Goal: Information Seeking & Learning: Learn about a topic

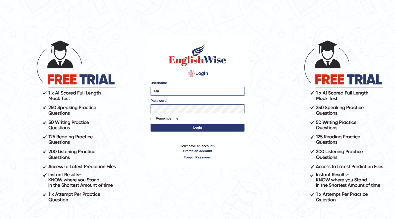
type input "M"
click at [179, 92] on input "Username" at bounding box center [198, 91] width 94 height 9
type input "priyanka94"
click at [186, 128] on button "Login" at bounding box center [198, 128] width 94 height 8
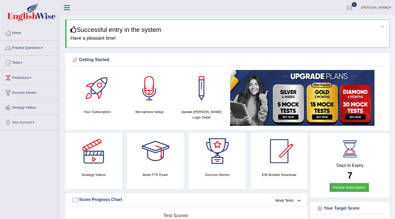
click at [21, 45] on link "Practice Questions" at bounding box center [30, 47] width 60 height 13
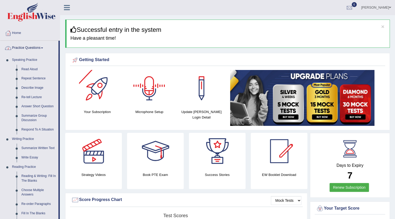
click at [145, 94] on div at bounding box center [149, 88] width 37 height 37
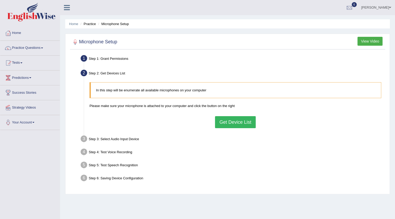
click at [243, 119] on button "Get Device List" at bounding box center [235, 122] width 41 height 12
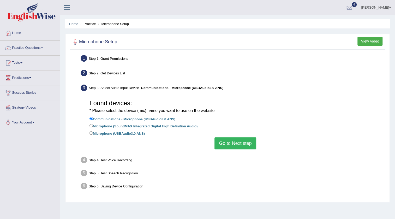
click at [224, 143] on button "Go to Next step" at bounding box center [235, 143] width 41 height 12
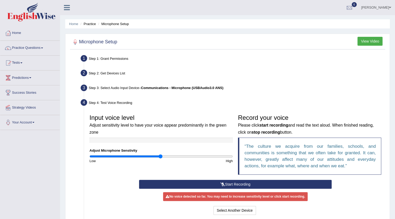
click at [240, 185] on button "Start Recording" at bounding box center [235, 184] width 193 height 9
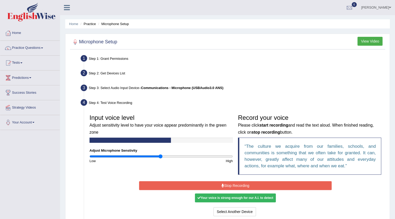
click at [240, 185] on button "Stop Recording" at bounding box center [235, 185] width 193 height 9
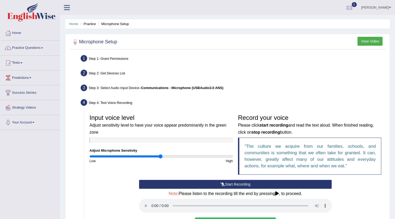
scroll to position [79, 0]
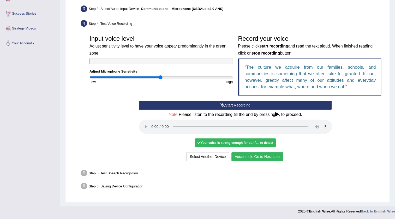
click at [261, 156] on button "Voice is ok. Go to Next step" at bounding box center [257, 156] width 52 height 9
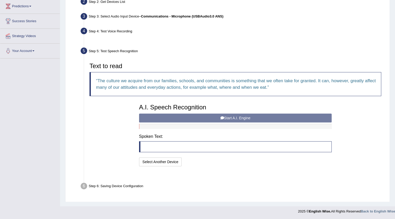
scroll to position [58, 0]
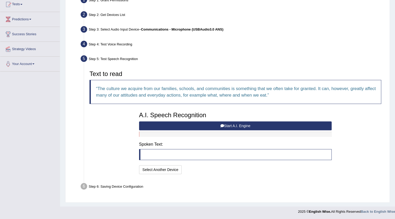
click at [223, 125] on icon at bounding box center [222, 126] width 4 height 4
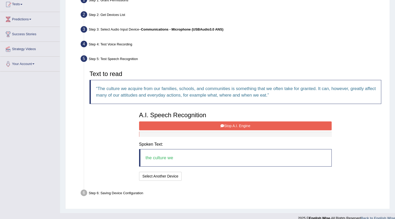
click at [223, 125] on icon at bounding box center [223, 126] width 4 height 4
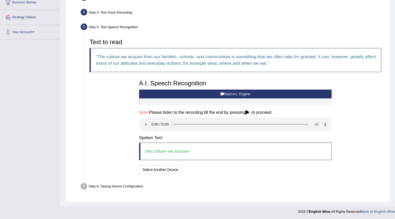
scroll to position [91, 0]
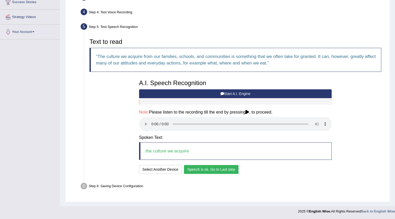
click at [210, 169] on button "Speech is ok. Go to Last step" at bounding box center [211, 169] width 55 height 9
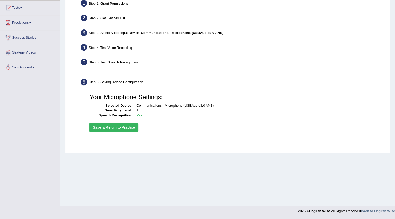
scroll to position [55, 0]
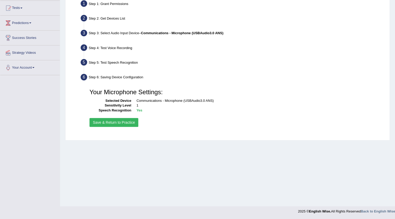
click at [119, 122] on button "Save & Return to Practice" at bounding box center [114, 122] width 49 height 9
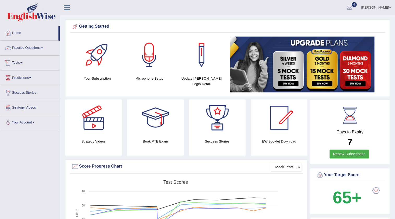
click at [27, 51] on link "Practice Questions" at bounding box center [30, 47] width 60 height 13
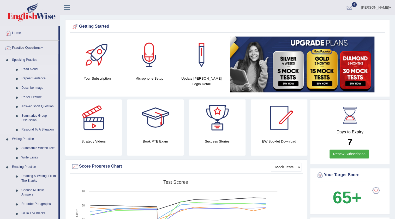
click at [26, 68] on link "Read Aloud" at bounding box center [38, 69] width 39 height 9
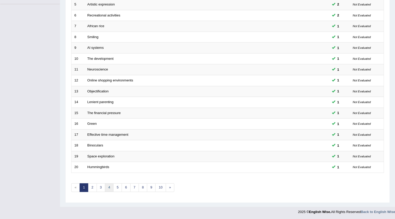
click at [106, 187] on link "4" at bounding box center [109, 187] width 9 height 9
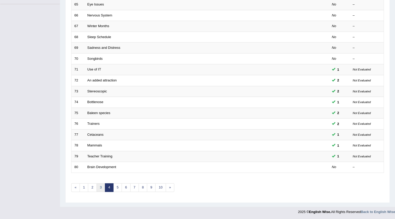
click at [102, 188] on link "3" at bounding box center [101, 187] width 9 height 9
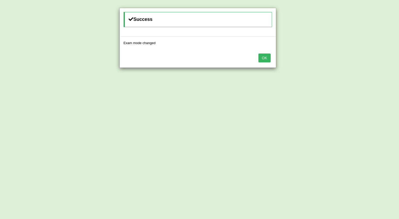
click at [263, 60] on button "OK" at bounding box center [264, 58] width 12 height 9
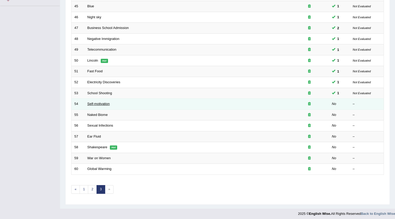
click at [90, 102] on link "Self-motivation" at bounding box center [98, 104] width 22 height 4
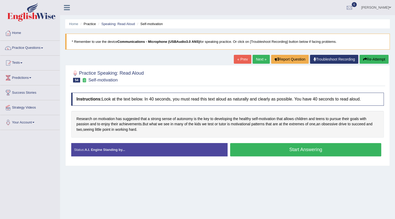
click at [250, 145] on button "Start Answering" at bounding box center [305, 149] width 151 height 13
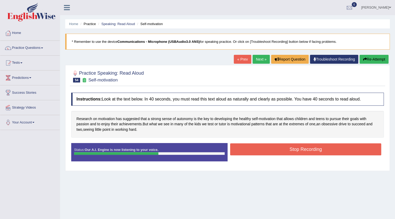
click at [269, 146] on button "Stop Recording" at bounding box center [305, 149] width 151 height 12
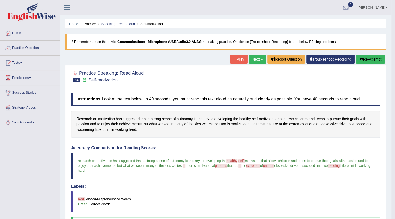
click at [253, 62] on link "Next »" at bounding box center [257, 59] width 17 height 9
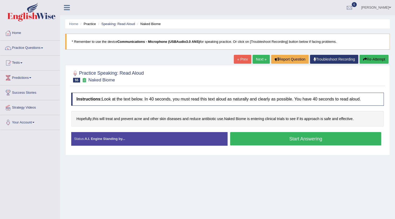
click at [277, 139] on button "Start Answering" at bounding box center [305, 138] width 151 height 13
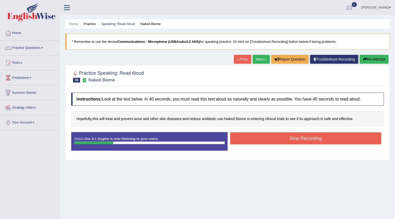
click at [277, 139] on button "Stop Recording" at bounding box center [305, 138] width 151 height 12
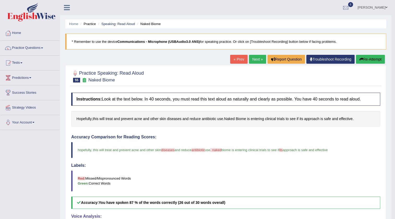
click at [256, 61] on link "Next »" at bounding box center [257, 59] width 17 height 9
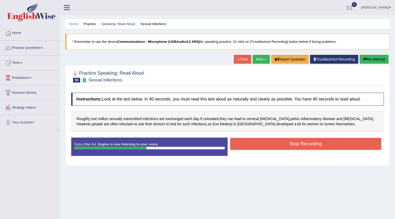
click at [259, 143] on button "Stop Recording" at bounding box center [305, 144] width 151 height 12
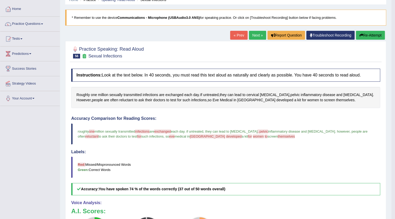
scroll to position [23, 0]
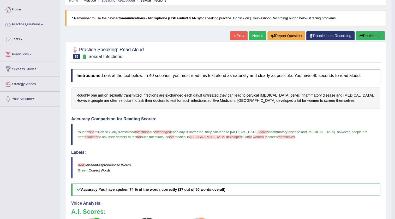
click at [363, 35] on button "Re-Attempt" at bounding box center [370, 35] width 29 height 9
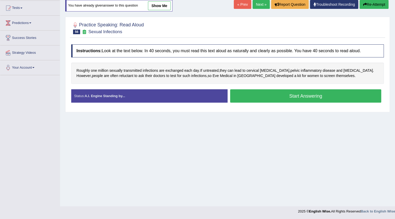
click at [270, 99] on button "Start Answering" at bounding box center [305, 95] width 151 height 13
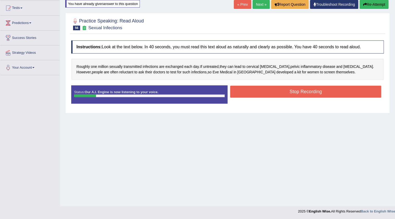
click at [363, 4] on icon "button" at bounding box center [365, 5] width 4 height 4
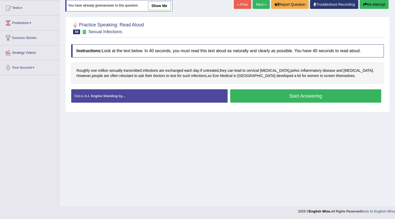
scroll to position [55, 0]
click at [258, 98] on button "Start Answering" at bounding box center [305, 95] width 151 height 13
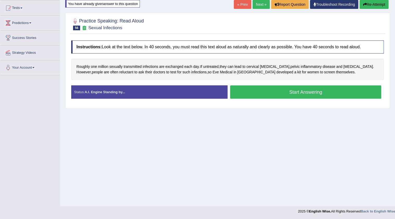
scroll to position [0, 0]
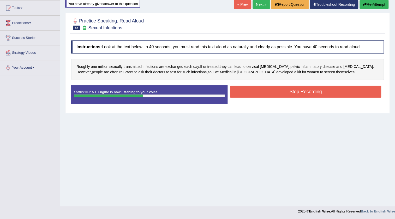
click at [250, 91] on button "Stop Recording" at bounding box center [305, 92] width 151 height 12
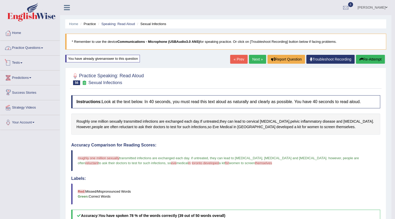
click at [26, 51] on link "Practice Questions" at bounding box center [30, 47] width 60 height 13
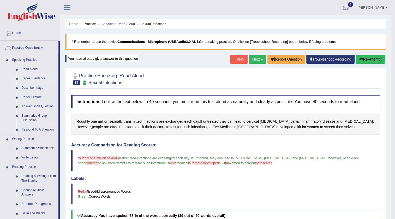
click at [26, 78] on link "Repeat Sentence" at bounding box center [38, 78] width 39 height 9
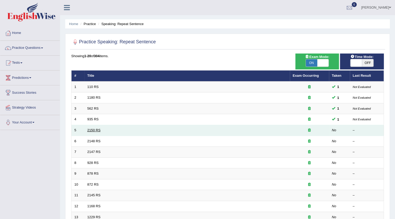
click at [94, 129] on link "2150 RS" at bounding box center [93, 130] width 13 height 4
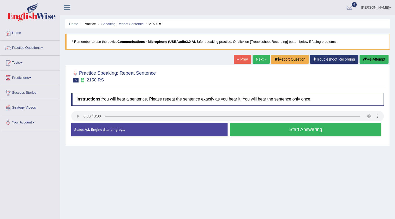
click at [305, 130] on button "Start Answering" at bounding box center [305, 129] width 151 height 13
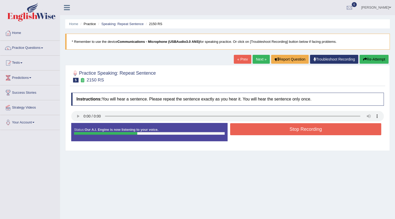
click at [305, 130] on button "Stop Recording" at bounding box center [305, 129] width 151 height 12
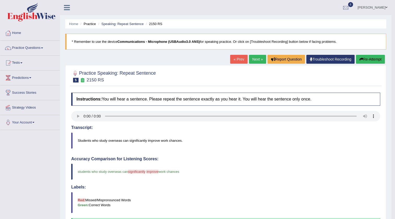
click at [256, 57] on link "Next »" at bounding box center [257, 59] width 17 height 9
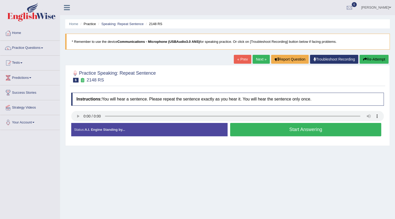
click at [321, 133] on button "Start Answering" at bounding box center [305, 129] width 151 height 13
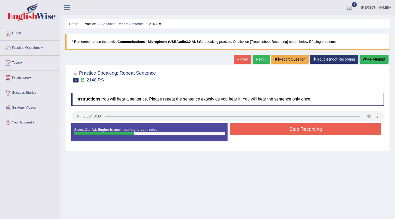
click at [321, 130] on button "Stop Recording" at bounding box center [305, 129] width 151 height 12
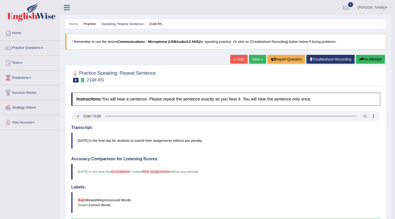
click at [254, 60] on link "Next »" at bounding box center [257, 59] width 17 height 9
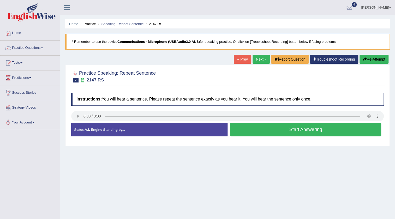
click at [253, 131] on button "Start Answering" at bounding box center [305, 129] width 151 height 13
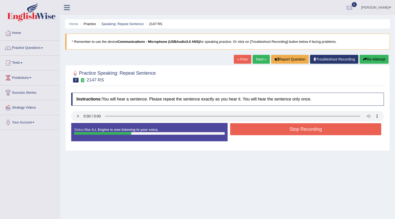
click at [253, 131] on button "Stop Recording" at bounding box center [305, 129] width 151 height 12
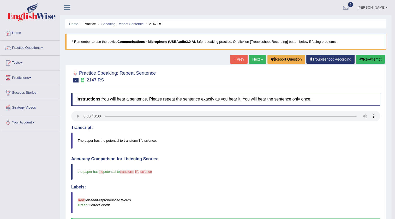
click at [258, 60] on link "Next »" at bounding box center [257, 59] width 17 height 9
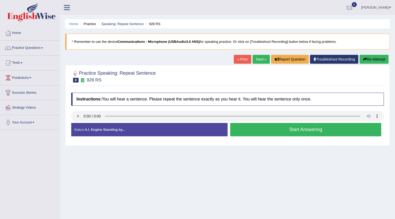
click at [298, 131] on button "Start Answering" at bounding box center [305, 129] width 151 height 13
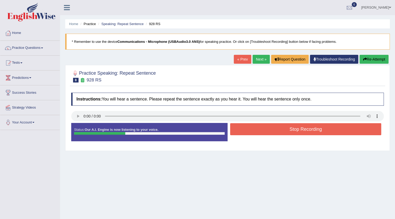
click at [298, 131] on button "Stop Recording" at bounding box center [305, 129] width 151 height 12
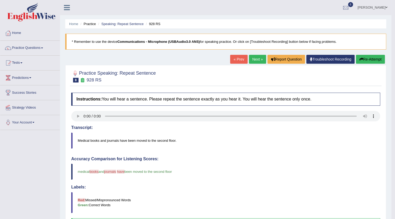
click at [253, 58] on link "Next »" at bounding box center [257, 59] width 17 height 9
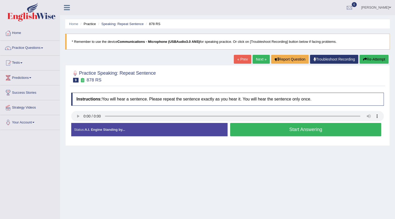
click at [282, 129] on button "Start Answering" at bounding box center [305, 129] width 151 height 13
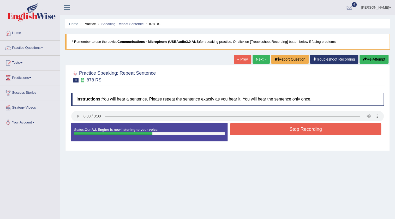
click at [282, 129] on button "Stop Recording" at bounding box center [305, 129] width 151 height 12
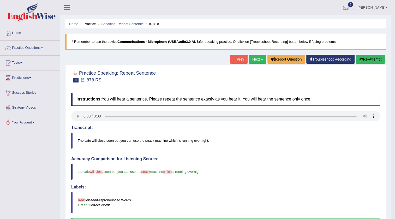
click at [257, 59] on link "Next »" at bounding box center [257, 59] width 17 height 9
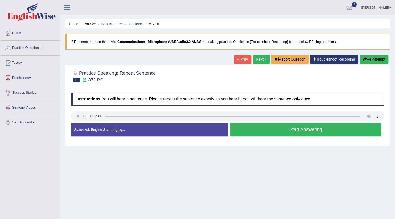
click at [292, 130] on button "Start Answering" at bounding box center [305, 129] width 151 height 13
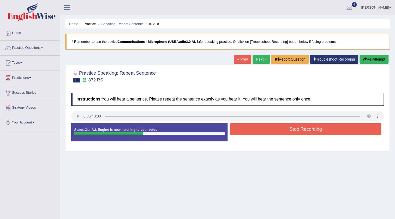
click at [370, 61] on button "Re-Attempt" at bounding box center [374, 59] width 29 height 9
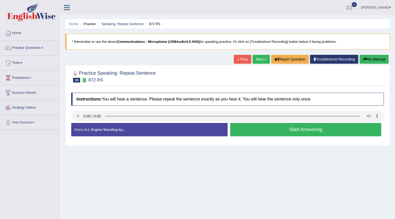
click at [265, 125] on button "Start Answering" at bounding box center [305, 129] width 151 height 13
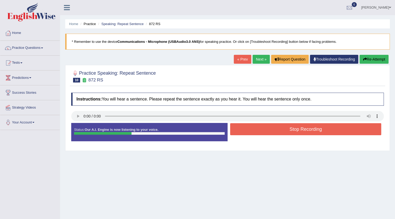
click at [265, 125] on button "Stop Recording" at bounding box center [305, 129] width 151 height 12
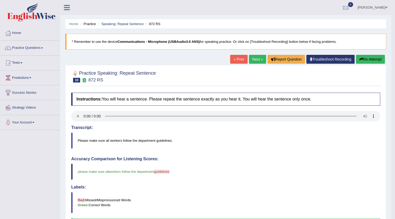
click at [256, 60] on link "Next »" at bounding box center [257, 59] width 17 height 9
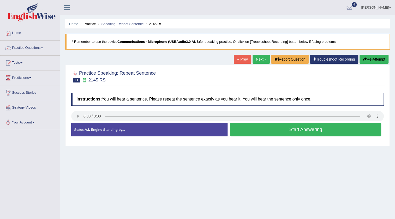
click at [276, 131] on button "Start Answering" at bounding box center [305, 129] width 151 height 13
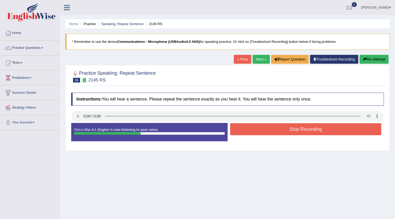
click at [278, 130] on button "Stop Recording" at bounding box center [305, 129] width 151 height 12
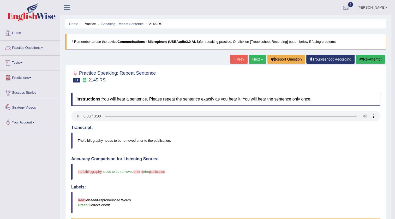
click at [16, 43] on link "Practice Questions" at bounding box center [30, 47] width 60 height 13
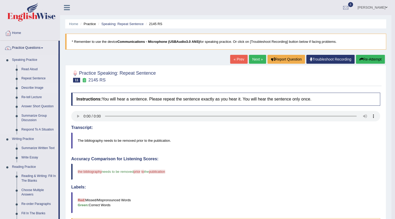
click at [27, 89] on link "Describe Image" at bounding box center [38, 87] width 39 height 9
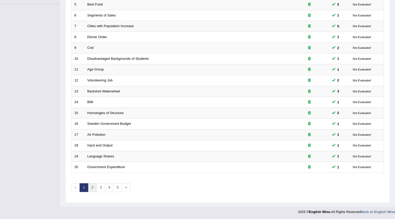
click at [94, 187] on link "2" at bounding box center [92, 187] width 9 height 9
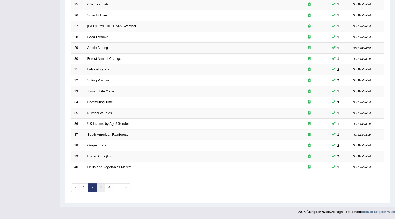
click at [99, 185] on link "3" at bounding box center [101, 187] width 9 height 9
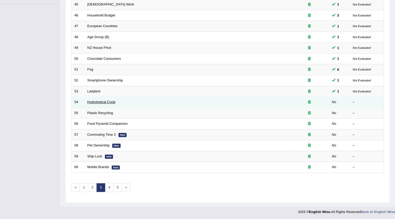
click at [88, 100] on link "Hydrological Cycle" at bounding box center [101, 102] width 28 height 4
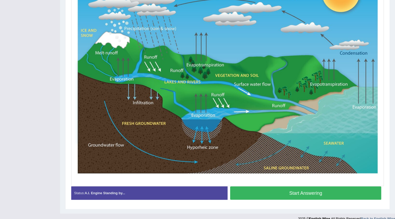
scroll to position [158, 0]
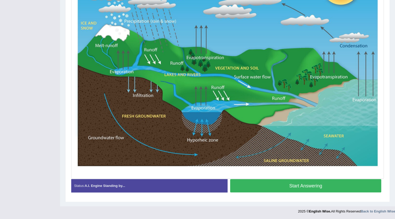
click at [291, 185] on button "Start Answering" at bounding box center [305, 185] width 151 height 13
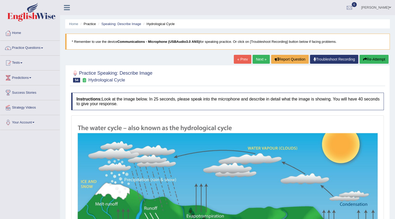
scroll to position [0, 0]
click at [371, 55] on button "Re-Attempt" at bounding box center [374, 59] width 29 height 9
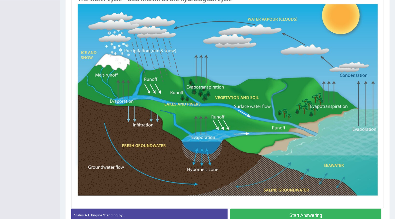
scroll to position [130, 0]
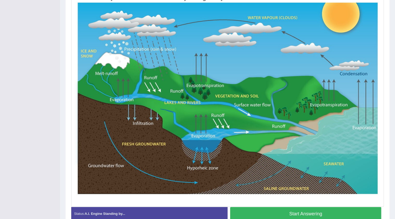
click at [269, 211] on button "Start Answering" at bounding box center [305, 213] width 151 height 13
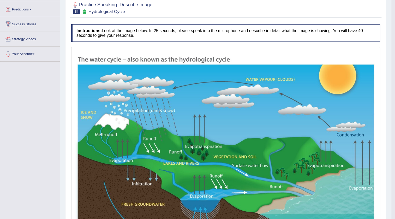
scroll to position [0, 0]
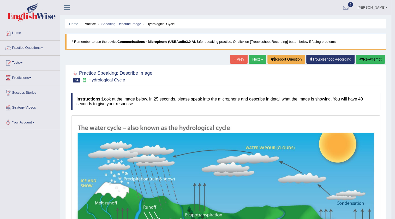
click at [252, 57] on link "Next »" at bounding box center [257, 59] width 17 height 9
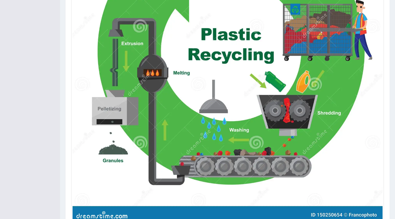
scroll to position [266, 0]
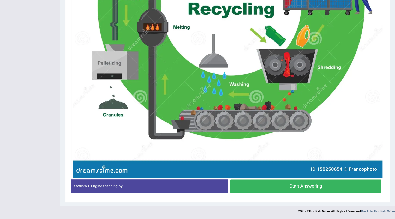
click at [265, 183] on button "Start Answering" at bounding box center [305, 185] width 151 height 13
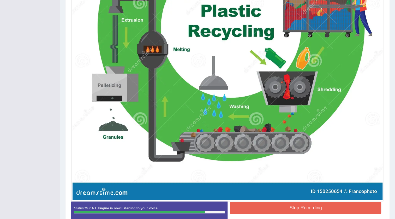
scroll to position [271, 0]
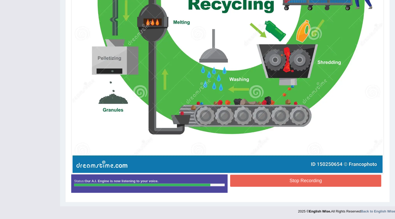
click at [282, 175] on button "Stop Recording" at bounding box center [305, 181] width 151 height 12
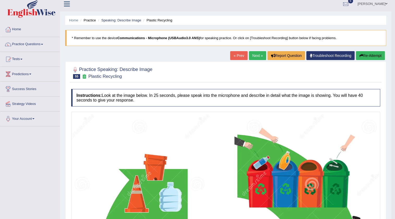
scroll to position [0, 0]
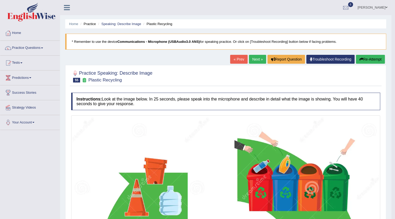
click at [255, 58] on link "Next »" at bounding box center [257, 59] width 17 height 9
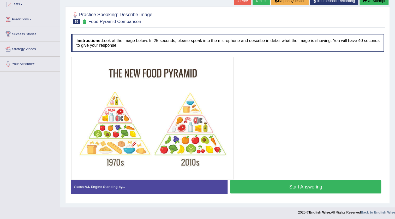
scroll to position [60, 0]
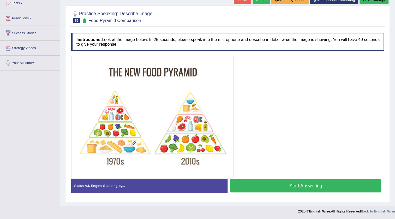
click at [284, 187] on button "Start Answering" at bounding box center [305, 185] width 151 height 13
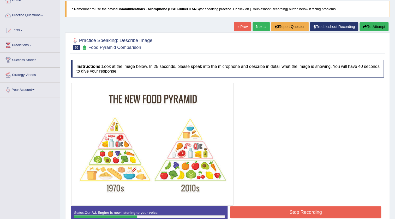
scroll to position [0, 0]
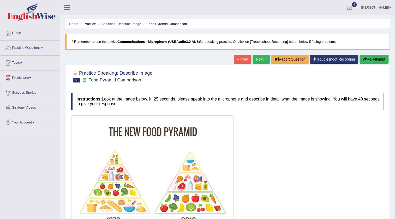
click at [371, 59] on button "Re-Attempt" at bounding box center [374, 59] width 29 height 9
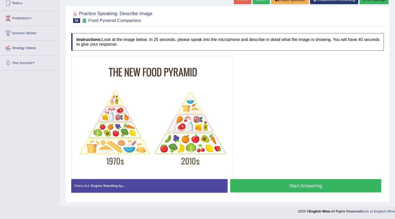
click at [272, 182] on button "Start Answering" at bounding box center [305, 185] width 151 height 13
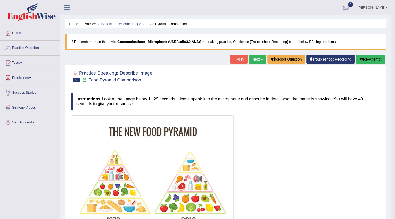
click at [257, 61] on link "Next »" at bounding box center [257, 59] width 17 height 9
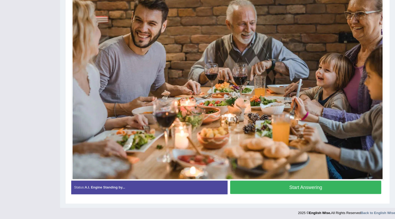
scroll to position [146, 0]
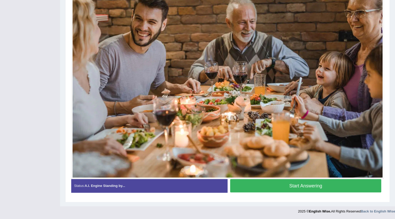
click at [264, 191] on button "Start Answering" at bounding box center [305, 185] width 151 height 13
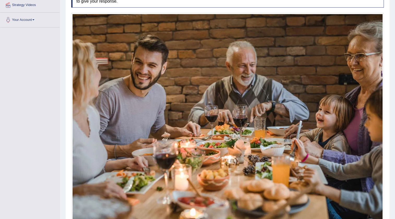
scroll to position [122, 0]
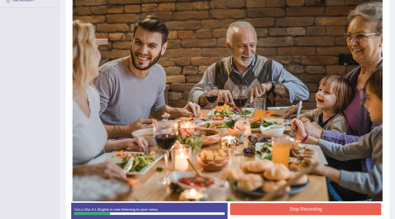
click at [264, 212] on button "Stop Recording" at bounding box center [305, 209] width 151 height 12
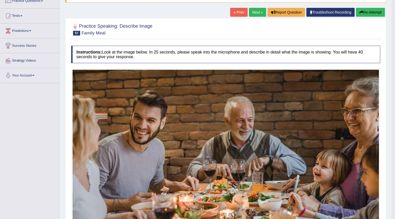
scroll to position [27, 0]
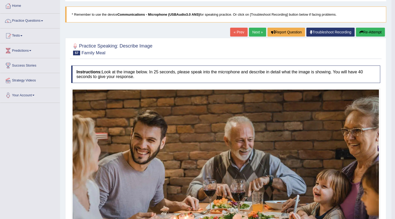
click at [369, 33] on button "Re-Attempt" at bounding box center [370, 32] width 29 height 9
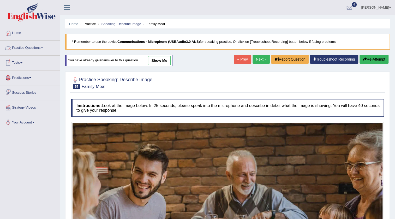
click at [31, 49] on link "Practice Questions" at bounding box center [30, 47] width 60 height 13
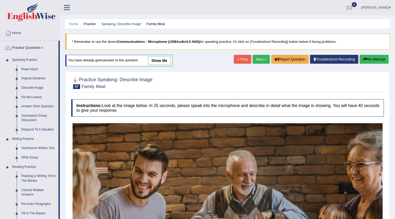
click at [37, 148] on link "Summarize Written Text" at bounding box center [38, 148] width 39 height 9
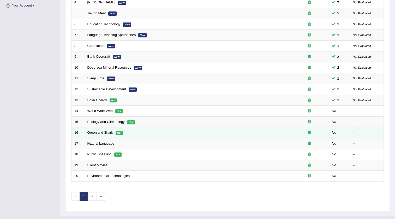
scroll to position [118, 0]
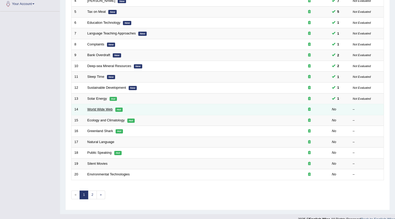
click at [94, 109] on link "World Wide Web" at bounding box center [99, 109] width 25 height 4
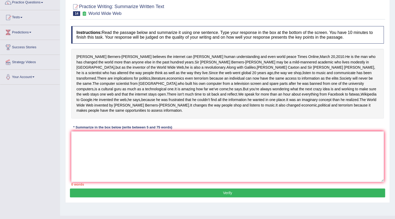
scroll to position [47, 0]
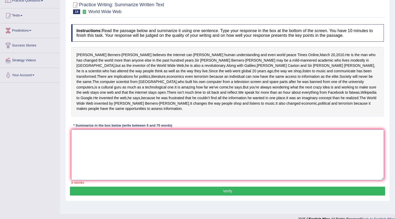
click at [100, 152] on textarea at bounding box center [227, 154] width 313 height 51
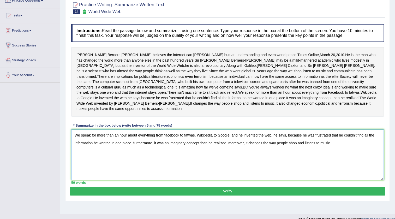
type textarea "We speak for more than an hour about everything from facebook to fatwas, Wikipe…"
click at [49, 102] on div "Toggle navigation Home Practice Questions Speaking Practice Read Aloud Repeat S…" at bounding box center [197, 88] width 395 height 271
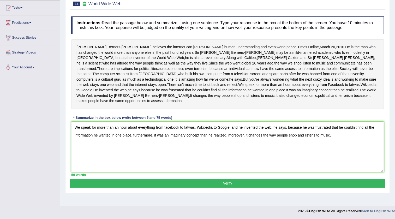
scroll to position [57, 0]
click at [201, 188] on button "Verify" at bounding box center [227, 183] width 315 height 9
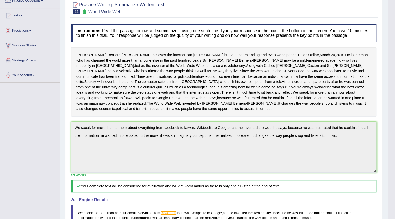
scroll to position [0, 0]
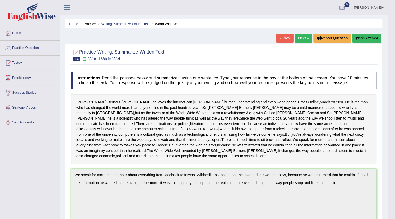
click at [302, 35] on link "Next »" at bounding box center [303, 38] width 17 height 9
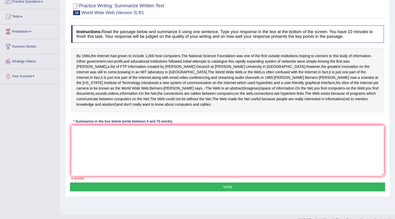
scroll to position [47, 0]
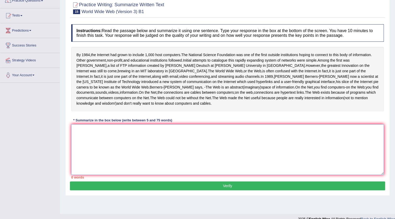
click at [85, 149] on textarea at bounding box center [227, 149] width 313 height 51
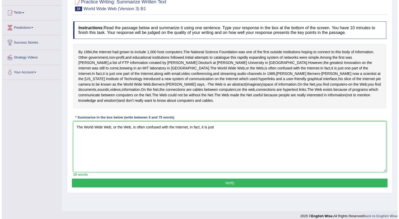
scroll to position [57, 0]
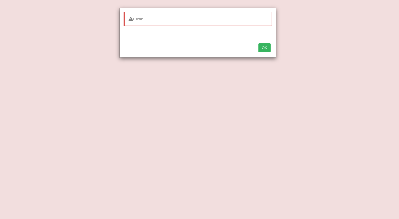
click at [261, 47] on button "OK" at bounding box center [264, 47] width 12 height 9
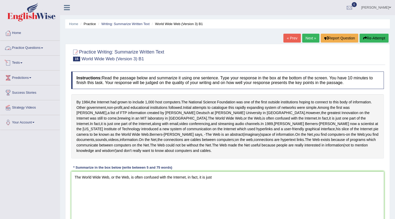
scroll to position [23, 0]
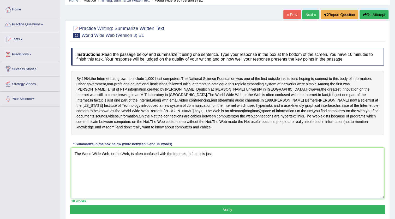
click at [76, 76] on div "By 1984 , the Internet had grown to include 1 , 000 host computers . The Nation…" at bounding box center [227, 103] width 313 height 64
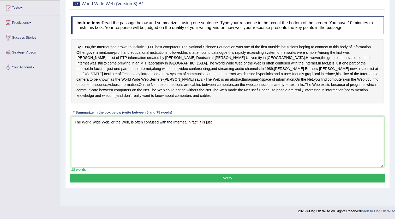
scroll to position [57, 0]
click at [213, 135] on textarea "The World Wide Web, or the Web, is often confused with the Internet, in fact, i…" at bounding box center [227, 141] width 313 height 51
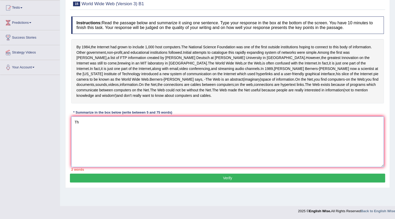
type textarea "T"
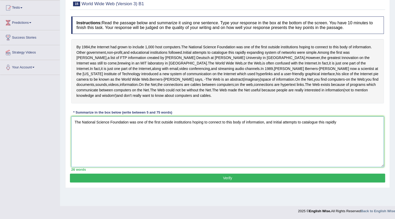
click at [336, 136] on textarea "The National Science Foundation was one of the first outside institutions hopin…" at bounding box center [227, 141] width 313 height 51
click at [274, 136] on textarea "The National Science Foundation was one of the first outside institutions hopin…" at bounding box center [227, 141] width 313 height 51
click at [350, 134] on textarea "The National Science Foundation was one of the first outside institutions hopin…" at bounding box center [227, 141] width 313 height 51
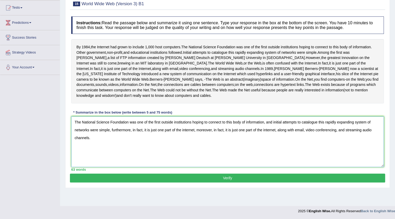
type textarea "The National Science Foundation was one of the first outside institutions hopin…"
click at [213, 182] on button "Verify" at bounding box center [227, 178] width 315 height 9
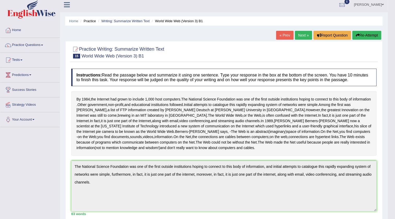
scroll to position [0, 0]
